Goal: Information Seeking & Learning: Check status

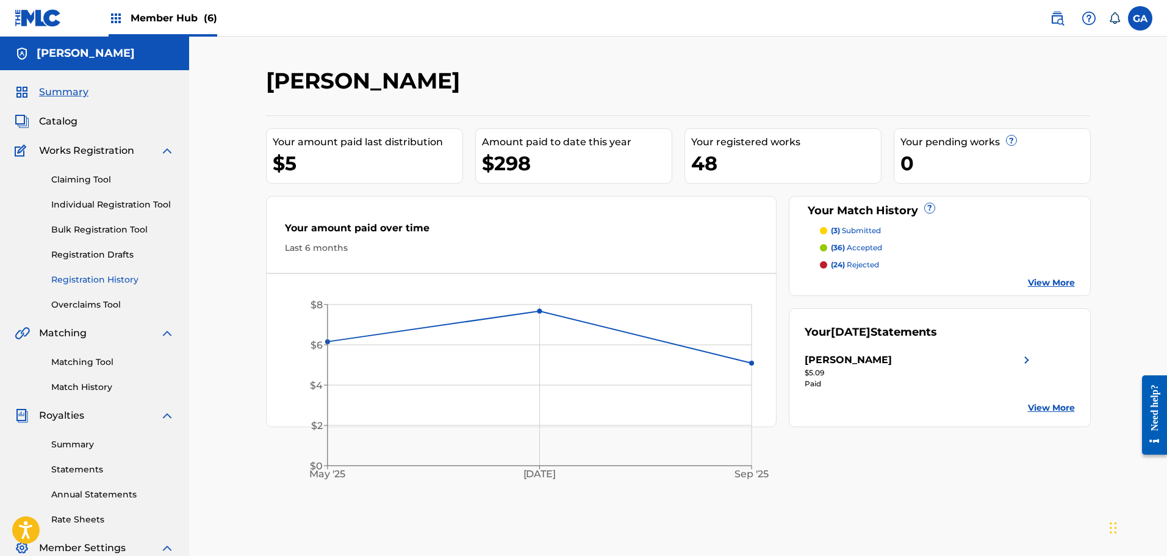
click at [121, 280] on link "Registration History" at bounding box center [112, 279] width 123 height 13
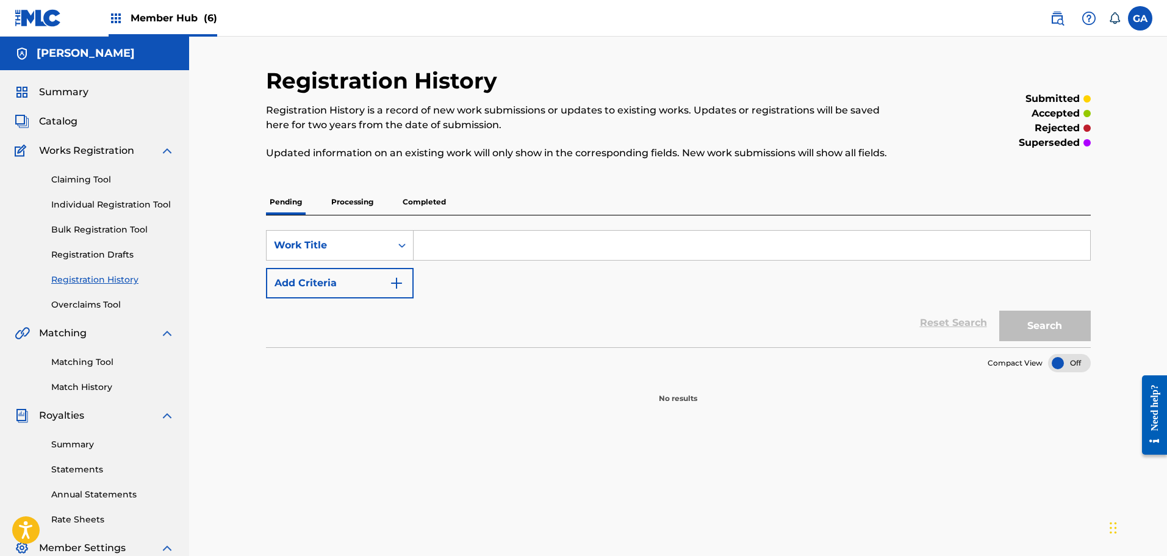
click at [341, 205] on p "Processing" at bounding box center [351, 202] width 49 height 26
